Goal: Task Accomplishment & Management: Use online tool/utility

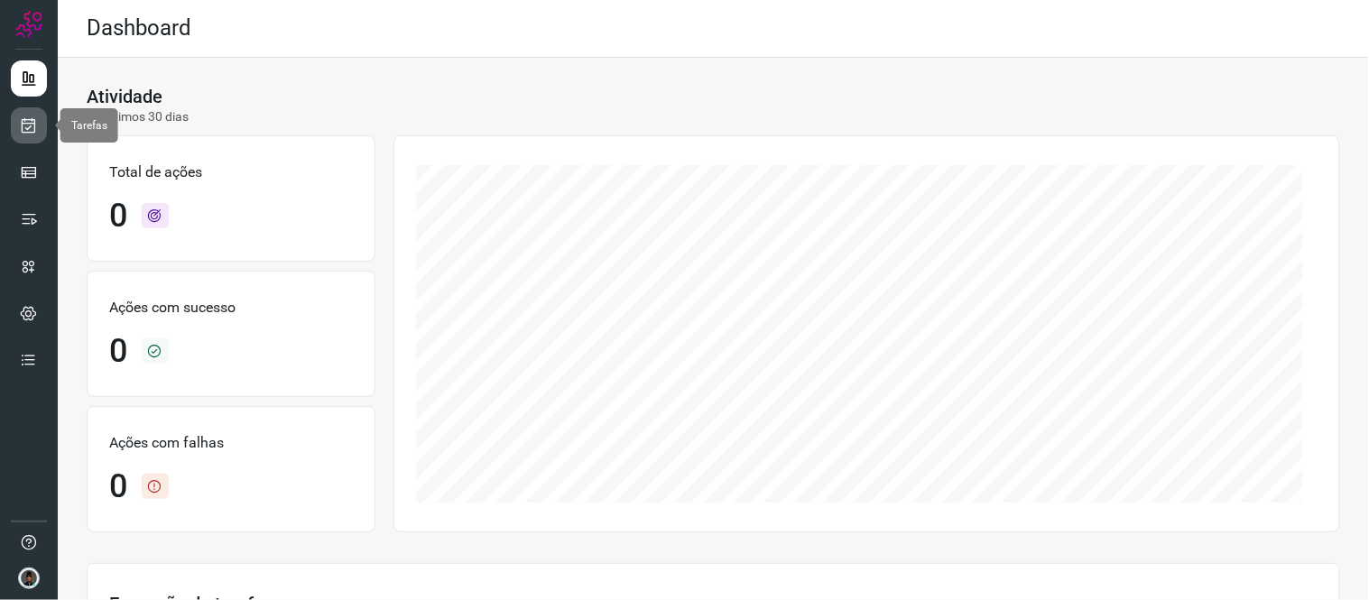
click at [23, 131] on icon at bounding box center [29, 125] width 19 height 18
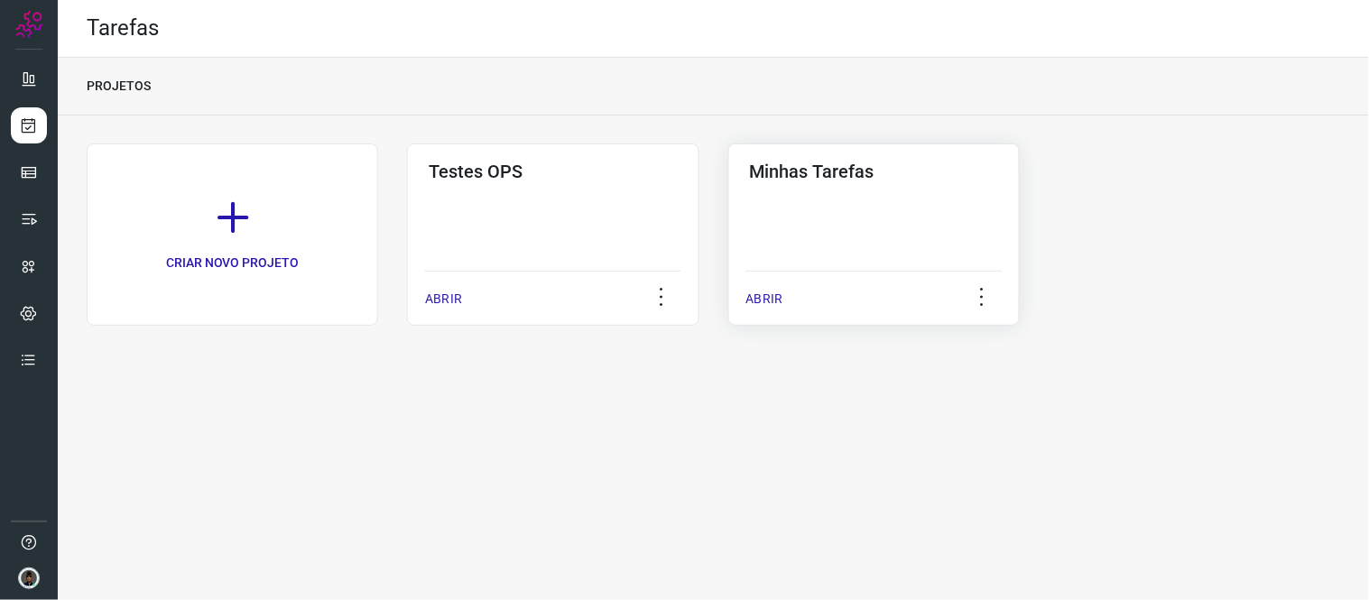
click at [820, 192] on div "Minhas Tarefas ABRIR" at bounding box center [874, 235] width 292 height 182
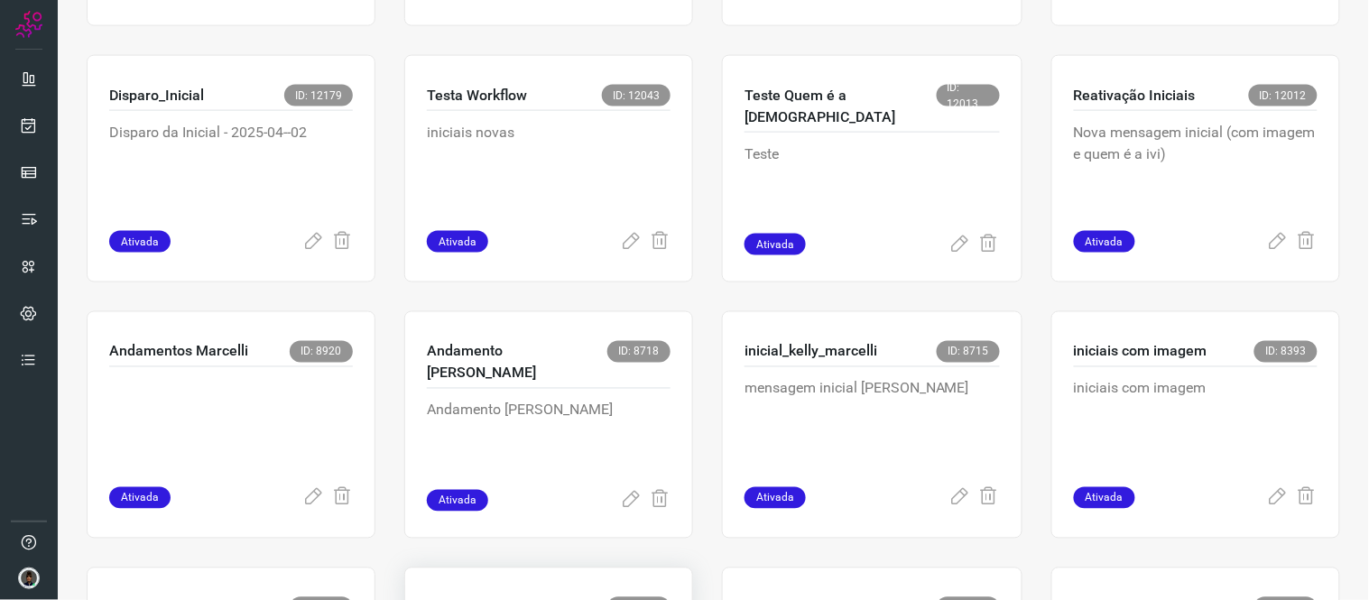
scroll to position [1003, 0]
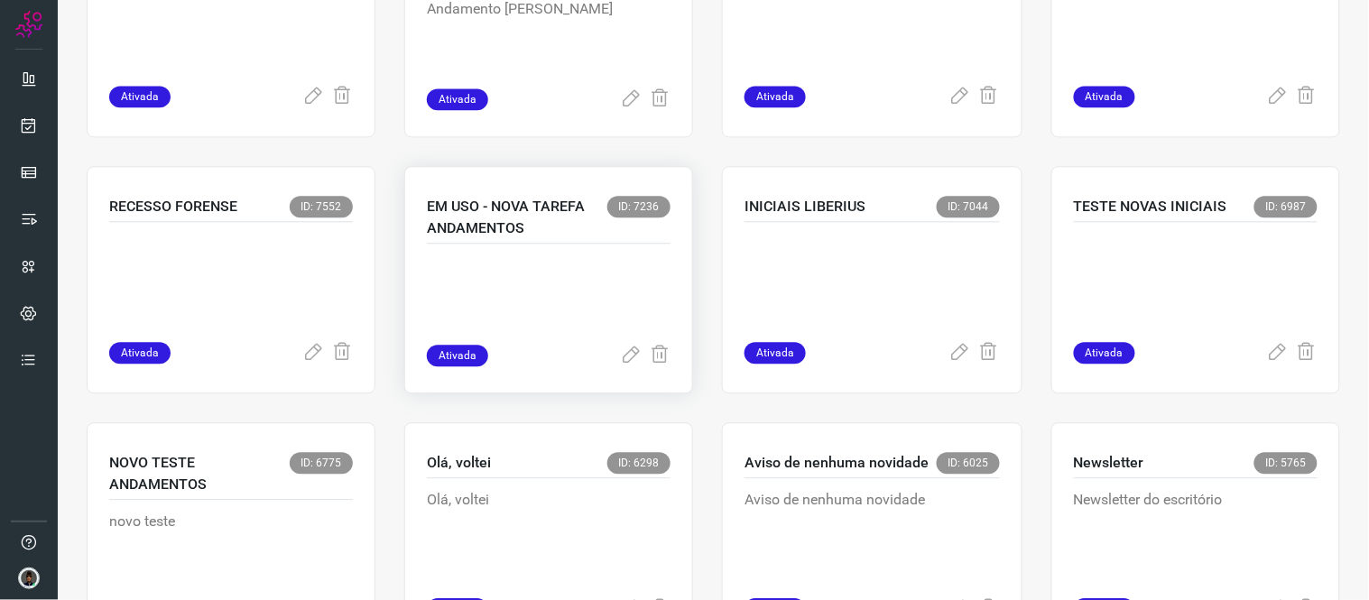
click at [587, 267] on p at bounding box center [549, 300] width 244 height 90
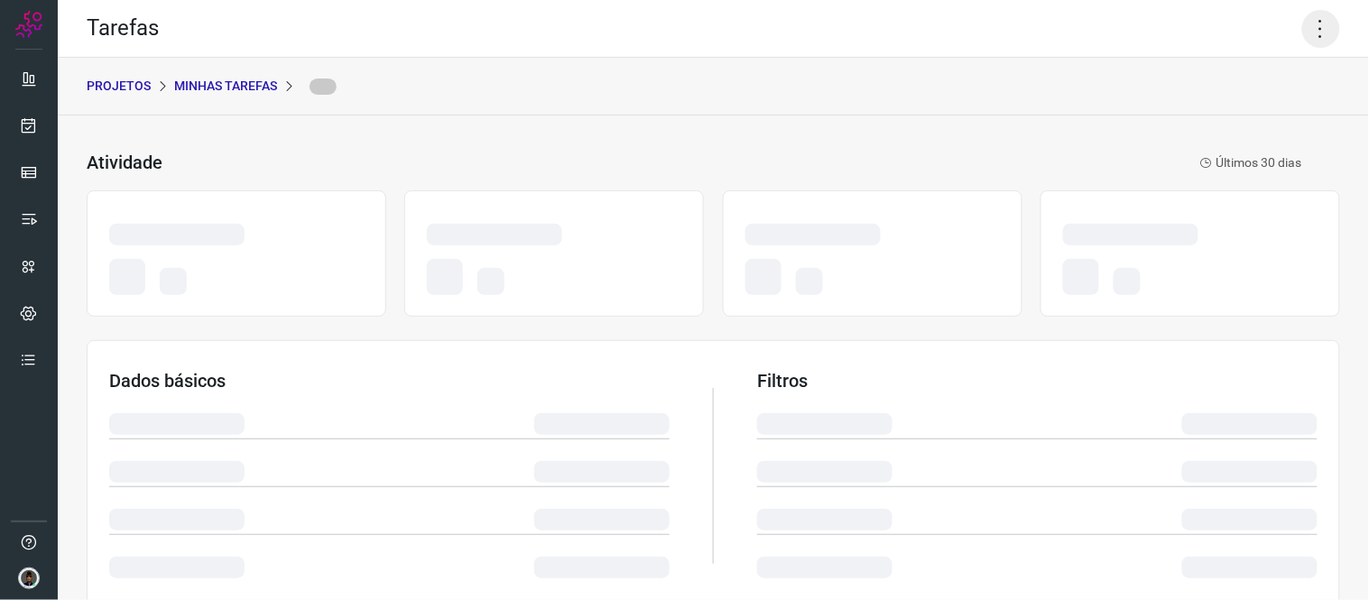
click at [1312, 32] on icon at bounding box center [1321, 29] width 38 height 38
click at [1098, 170] on div "Atividade Últimos 30 dias" at bounding box center [695, 163] width 1216 height 22
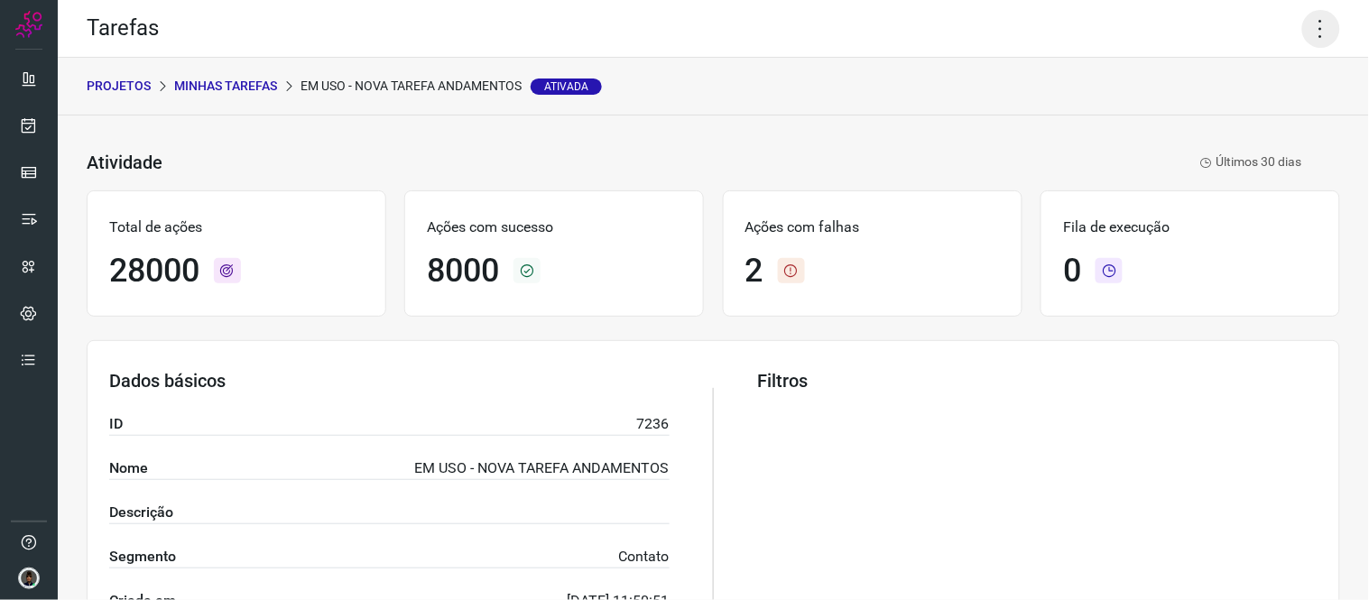
click at [1302, 32] on icon at bounding box center [1321, 29] width 38 height 38
click at [1237, 116] on li "Executar" at bounding box center [1243, 117] width 164 height 29
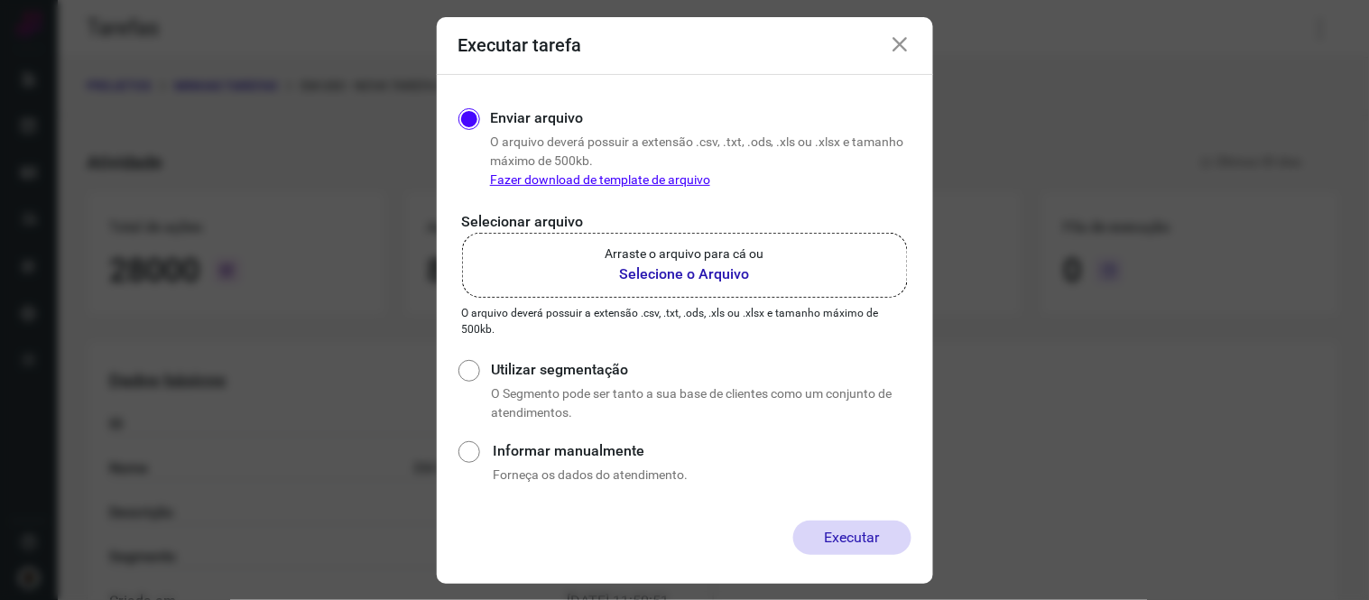
click at [750, 266] on b "Selecione o Arquivo" at bounding box center [685, 275] width 159 height 22
click at [0, 0] on input "Arraste o arquivo para cá ou Selecione o Arquivo" at bounding box center [0, 0] width 0 height 0
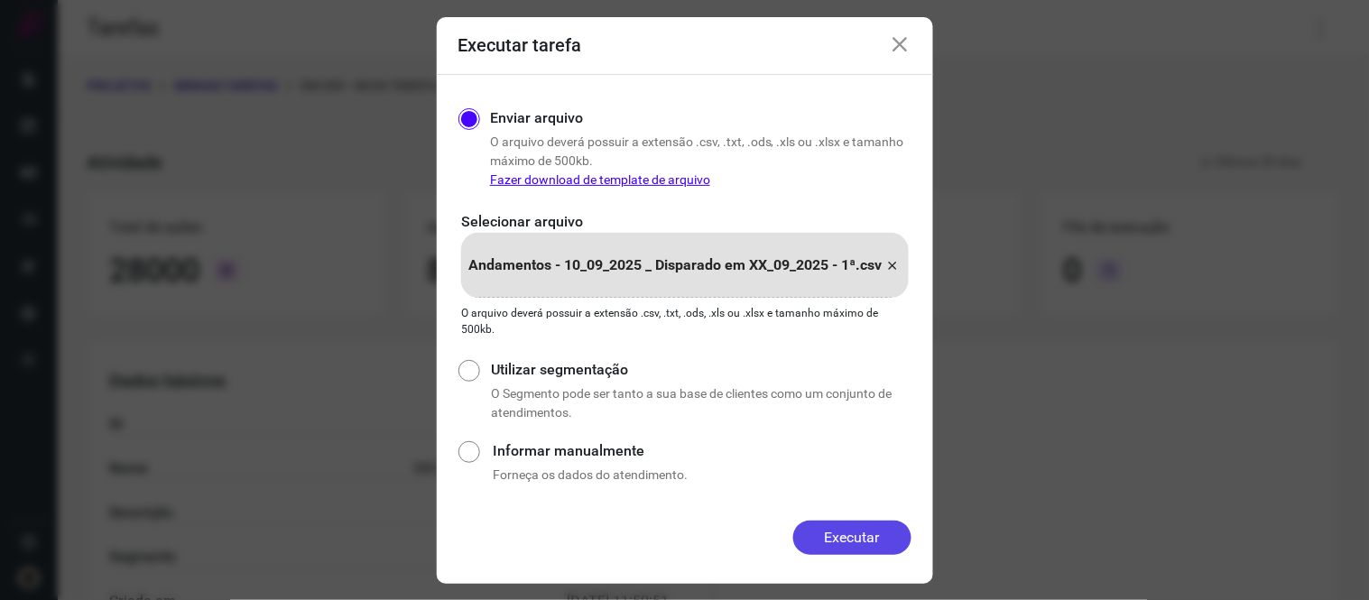
click at [858, 526] on button "Executar" at bounding box center [852, 538] width 118 height 34
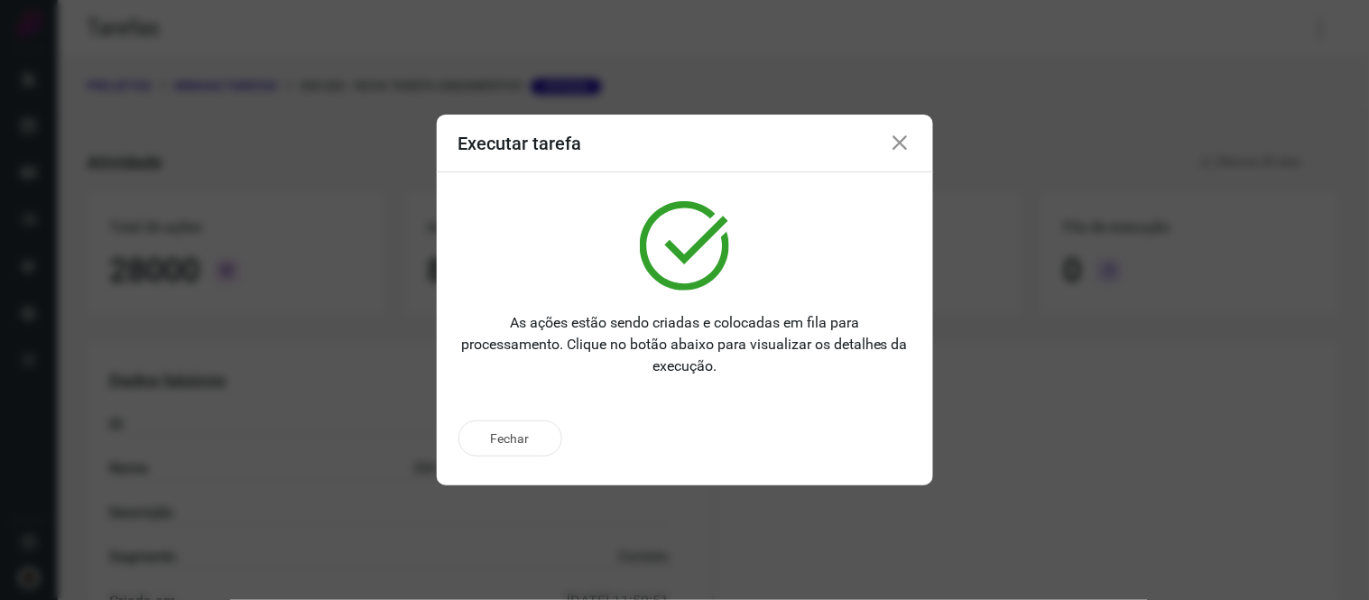
click at [895, 138] on icon at bounding box center [901, 144] width 22 height 22
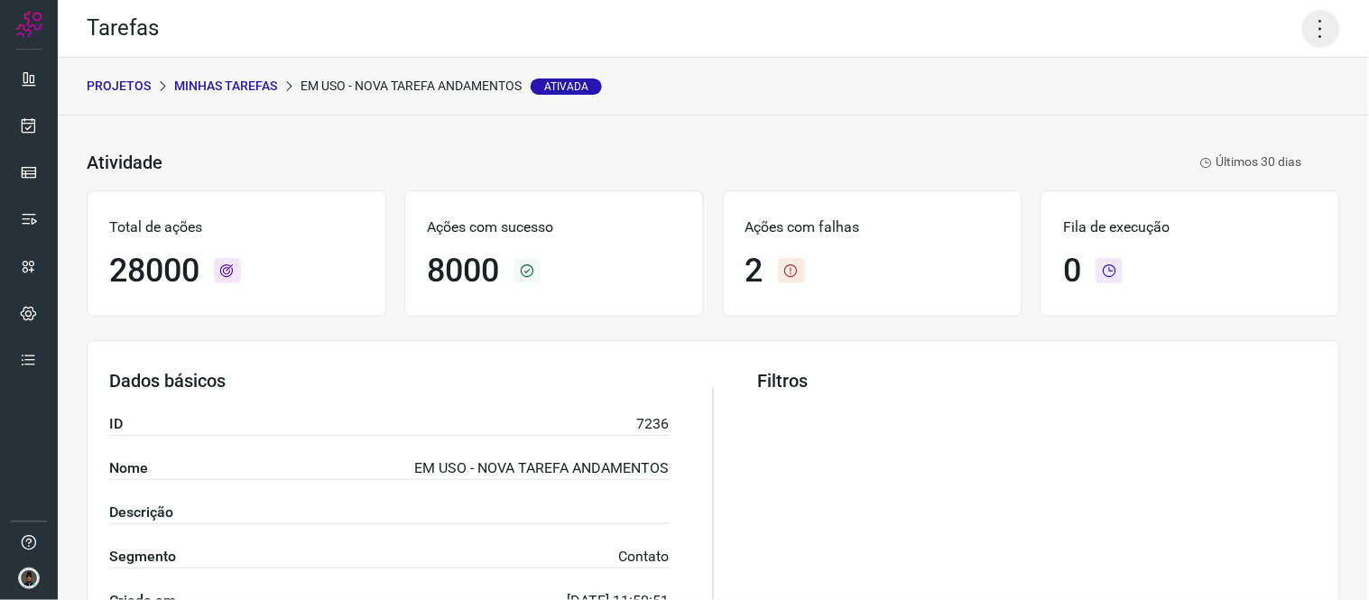
click at [1302, 31] on icon at bounding box center [1321, 29] width 38 height 38
click at [1227, 120] on li "Executar" at bounding box center [1243, 117] width 164 height 29
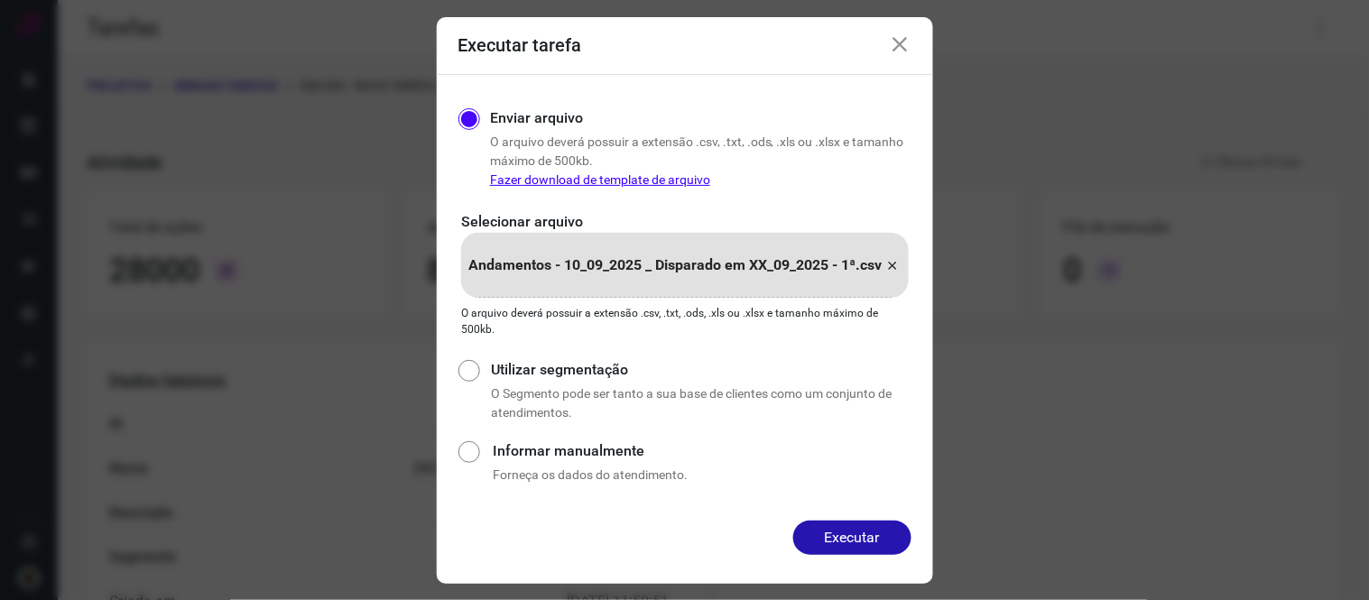
click at [897, 267] on icon at bounding box center [893, 266] width 14 height 22
click at [0, 0] on input "Andamentos - 10_09_2025 _ Disparado em XX_09_2025 - 1ª.csv" at bounding box center [0, 0] width 0 height 0
click at [847, 524] on button "Executar" at bounding box center [852, 538] width 118 height 34
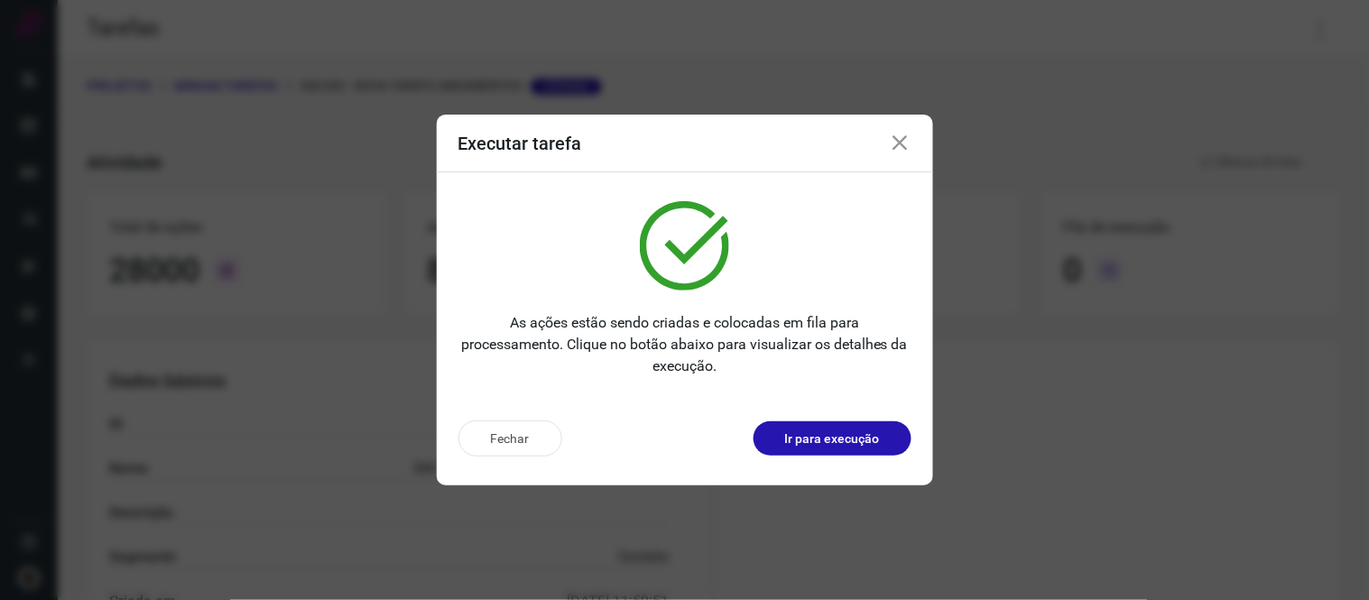
click at [928, 115] on div "Executar tarefa" at bounding box center [685, 144] width 496 height 58
click at [906, 134] on icon at bounding box center [901, 144] width 22 height 22
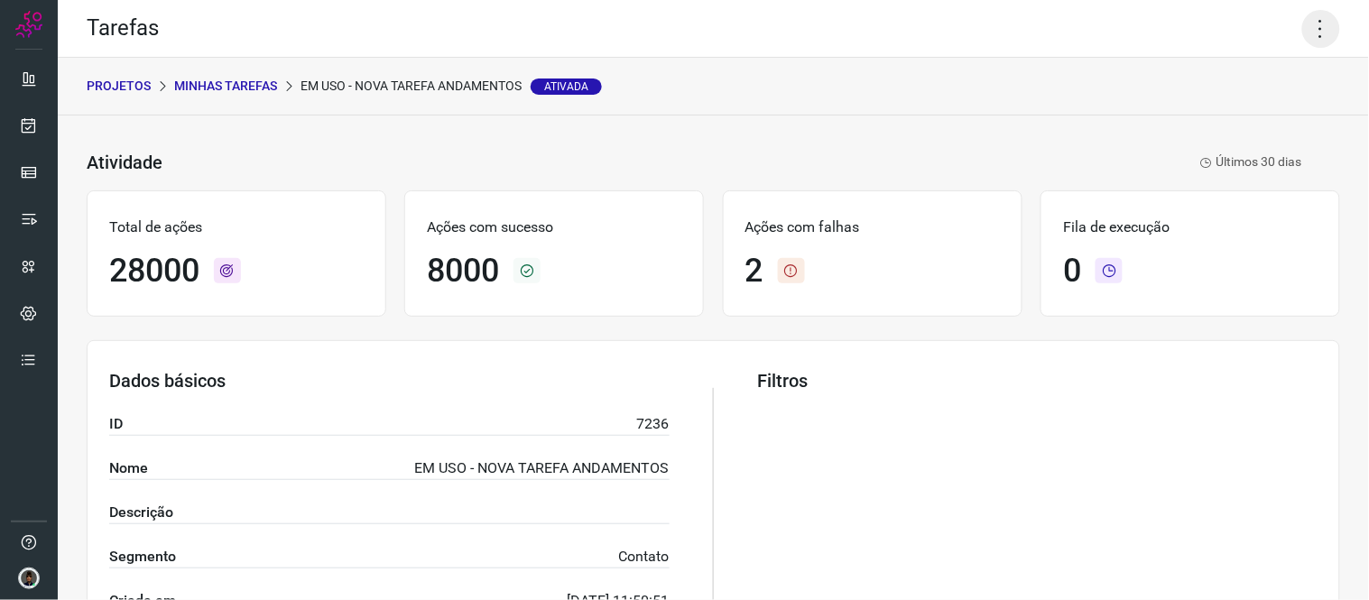
click at [1307, 19] on icon at bounding box center [1321, 29] width 38 height 38
click at [1197, 119] on li "Executar" at bounding box center [1243, 117] width 164 height 29
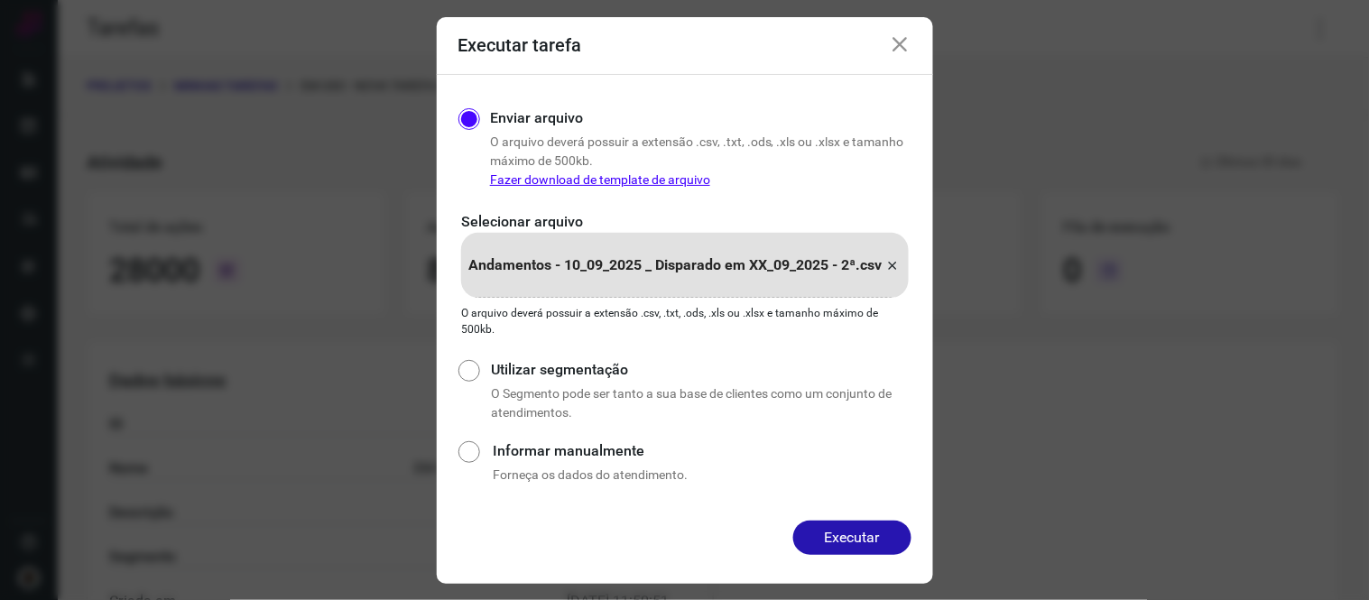
click at [904, 264] on div "Andamentos - 10_09_2025 _ Disparado em XX_09_2025 - 2ª.csv" at bounding box center [685, 265] width 448 height 65
click at [0, 0] on input "Andamentos - 10_09_2025 _ Disparado em XX_09_2025 - 2ª.csv" at bounding box center [0, 0] width 0 height 0
click at [842, 539] on button "Executar" at bounding box center [852, 538] width 118 height 34
